Goal: Browse casually

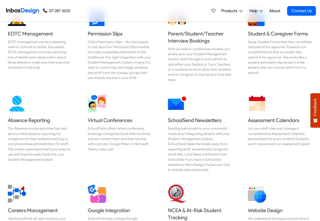
scroll to position [395, 0]
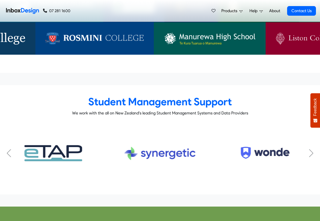
checkbox input "true"
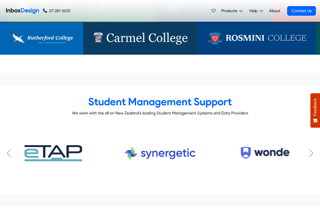
checkbox input "true"
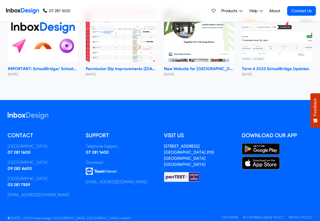
checkbox input "true"
